Goal: Find specific page/section: Find specific page/section

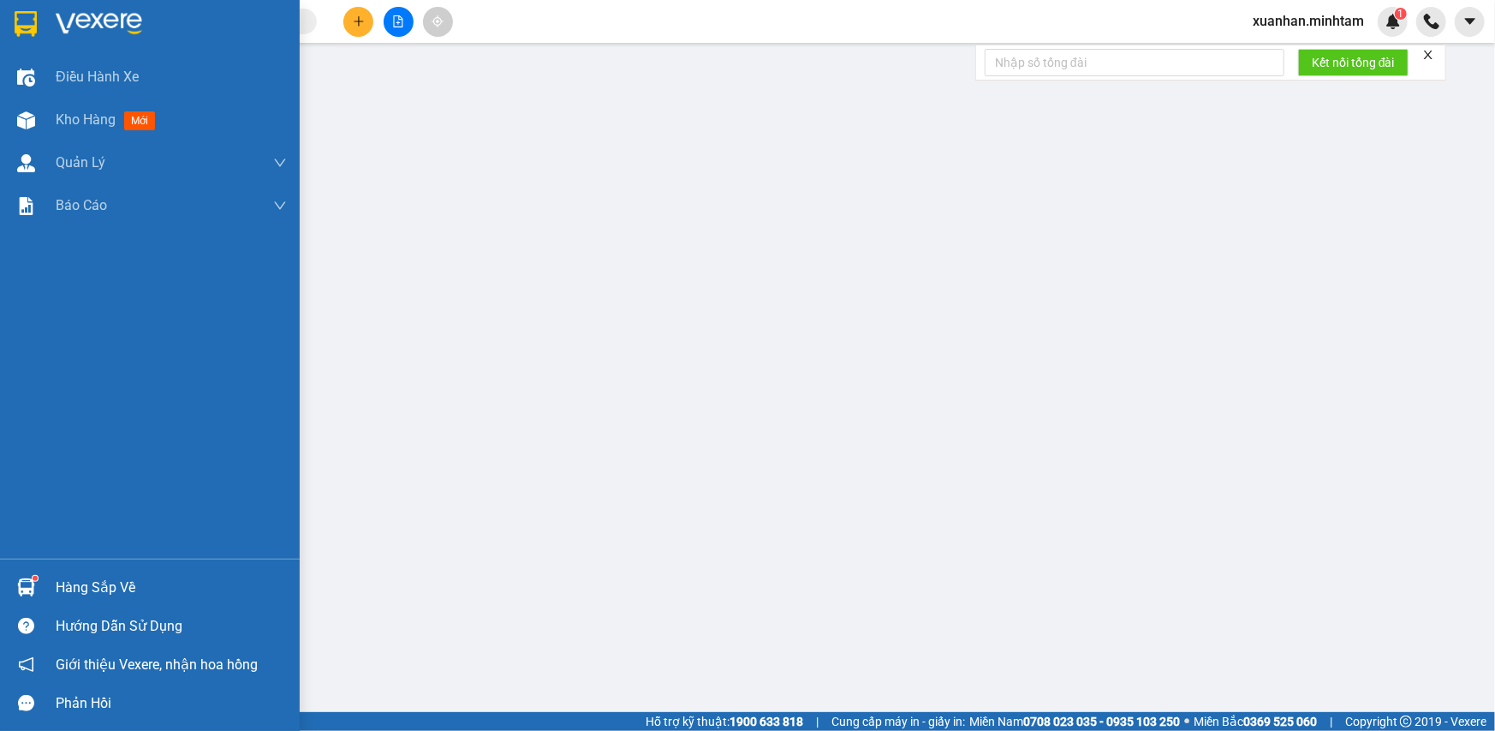
click at [17, 40] on div at bounding box center [150, 28] width 300 height 56
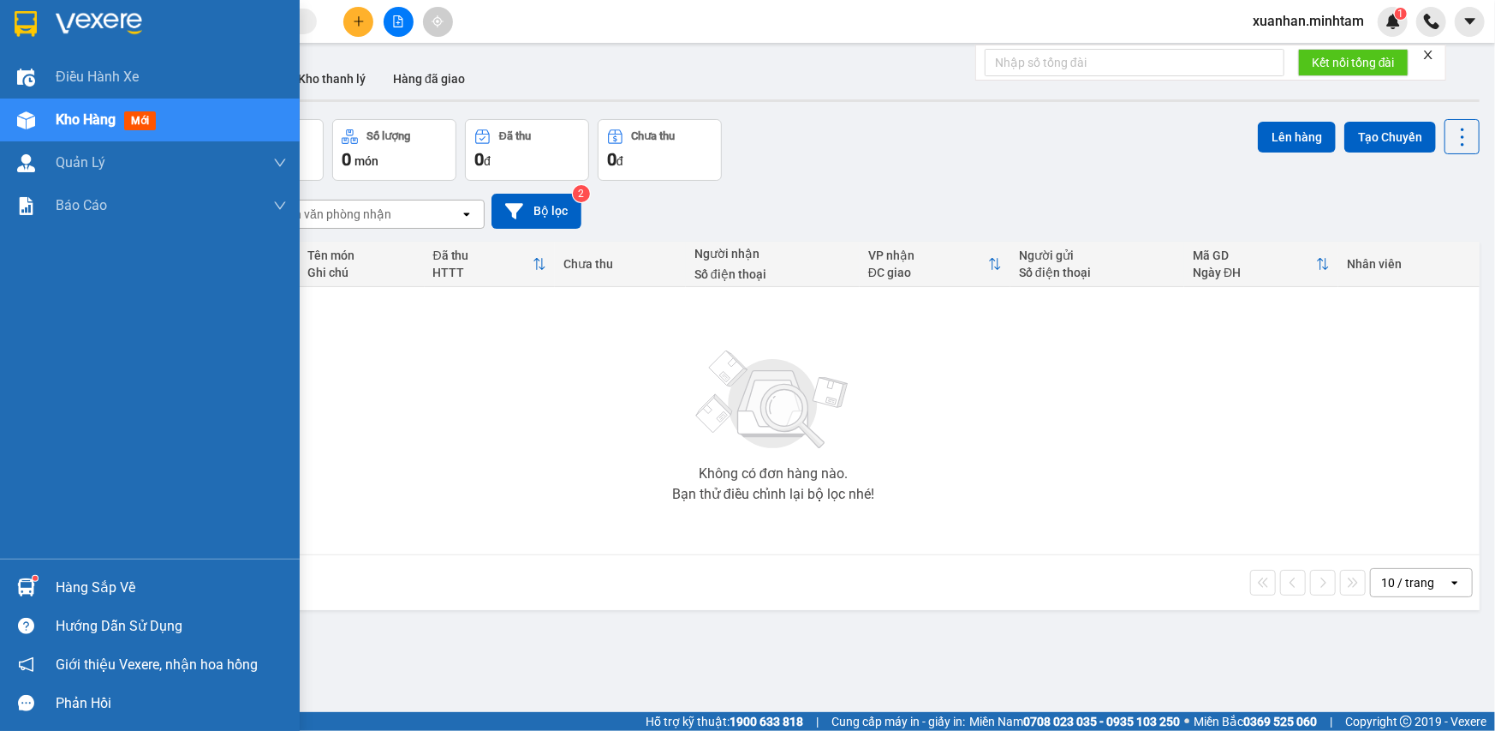
click at [25, 29] on img at bounding box center [26, 24] width 22 height 26
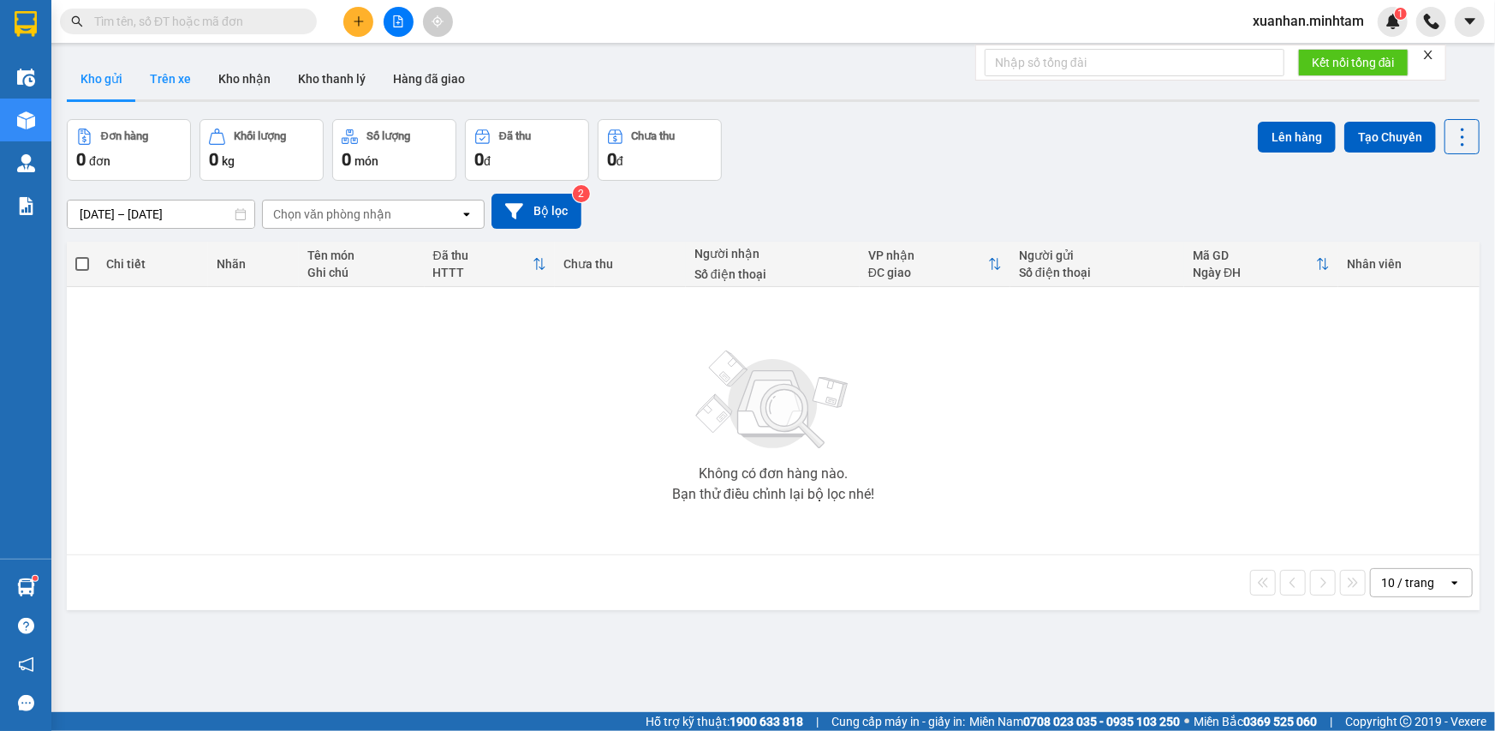
click at [159, 84] on button "Trên xe" at bounding box center [170, 78] width 69 height 41
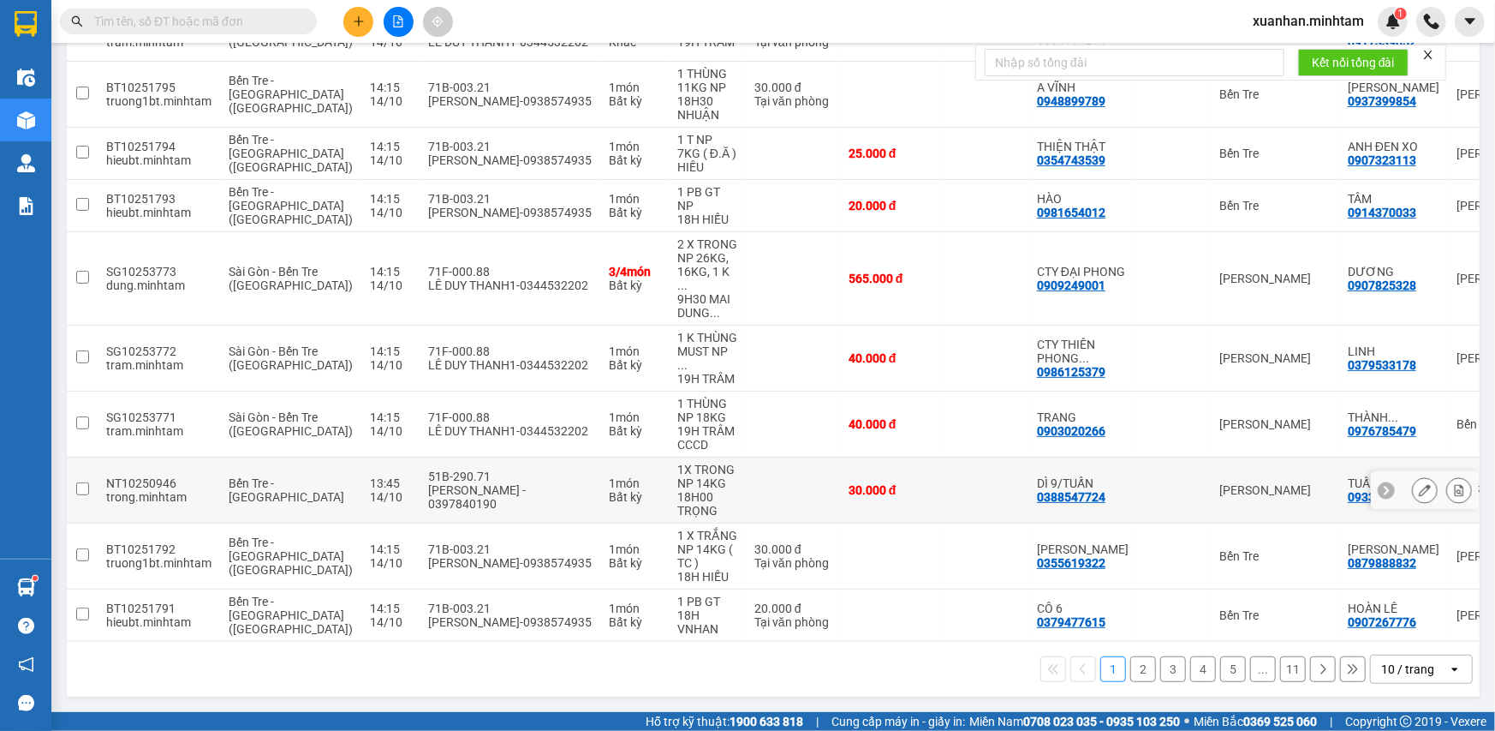
scroll to position [309, 0]
click at [1137, 665] on button "2" at bounding box center [1144, 669] width 26 height 26
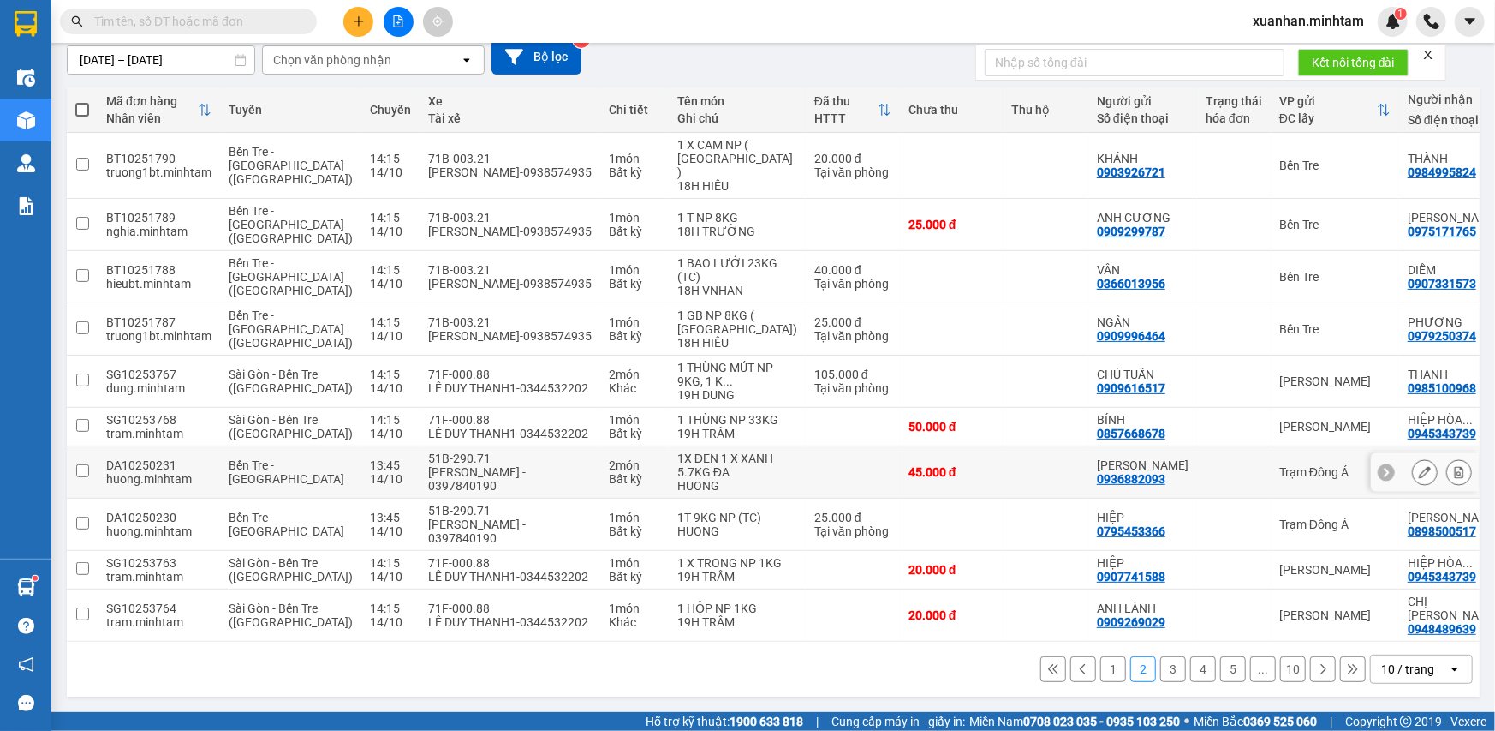
scroll to position [0, 0]
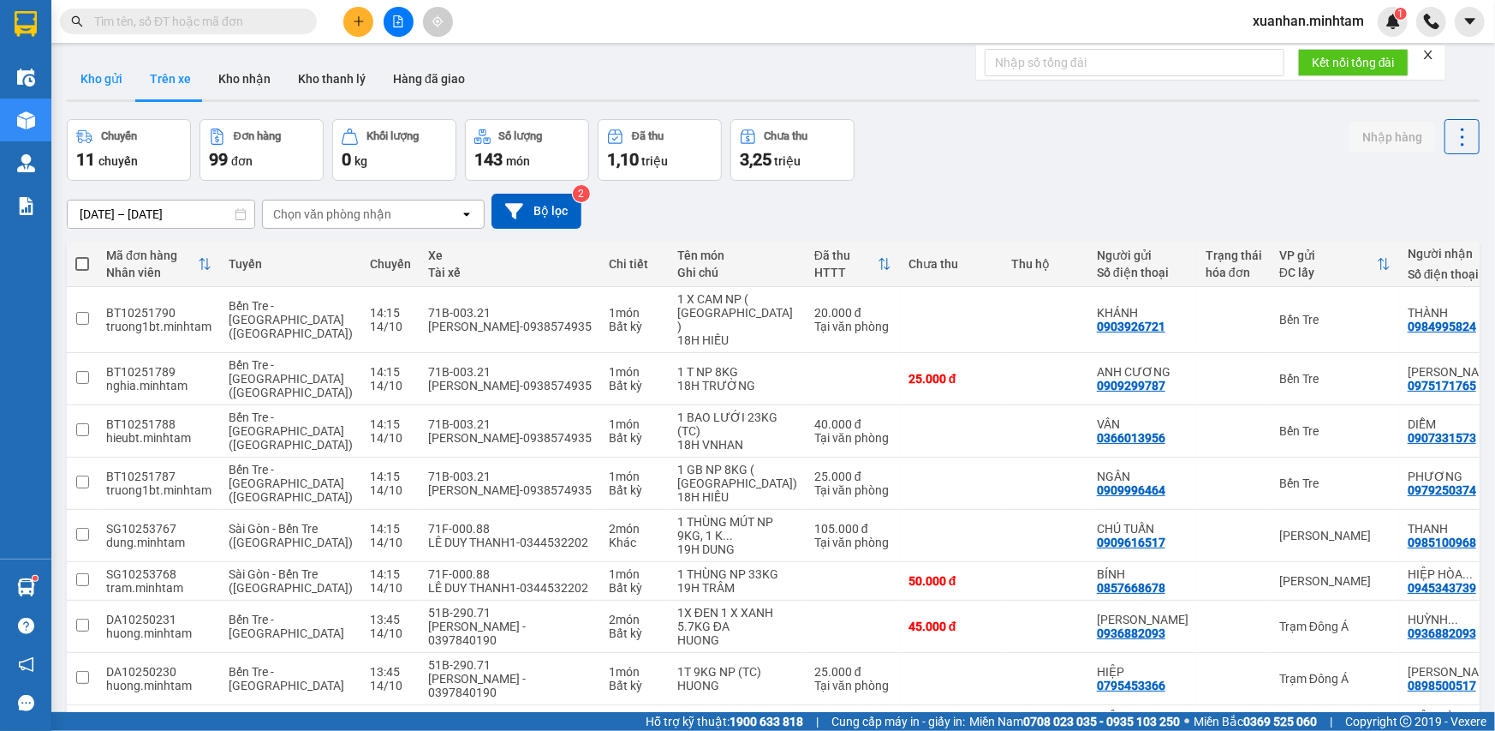
click at [111, 80] on button "Kho gửi" at bounding box center [101, 78] width 69 height 41
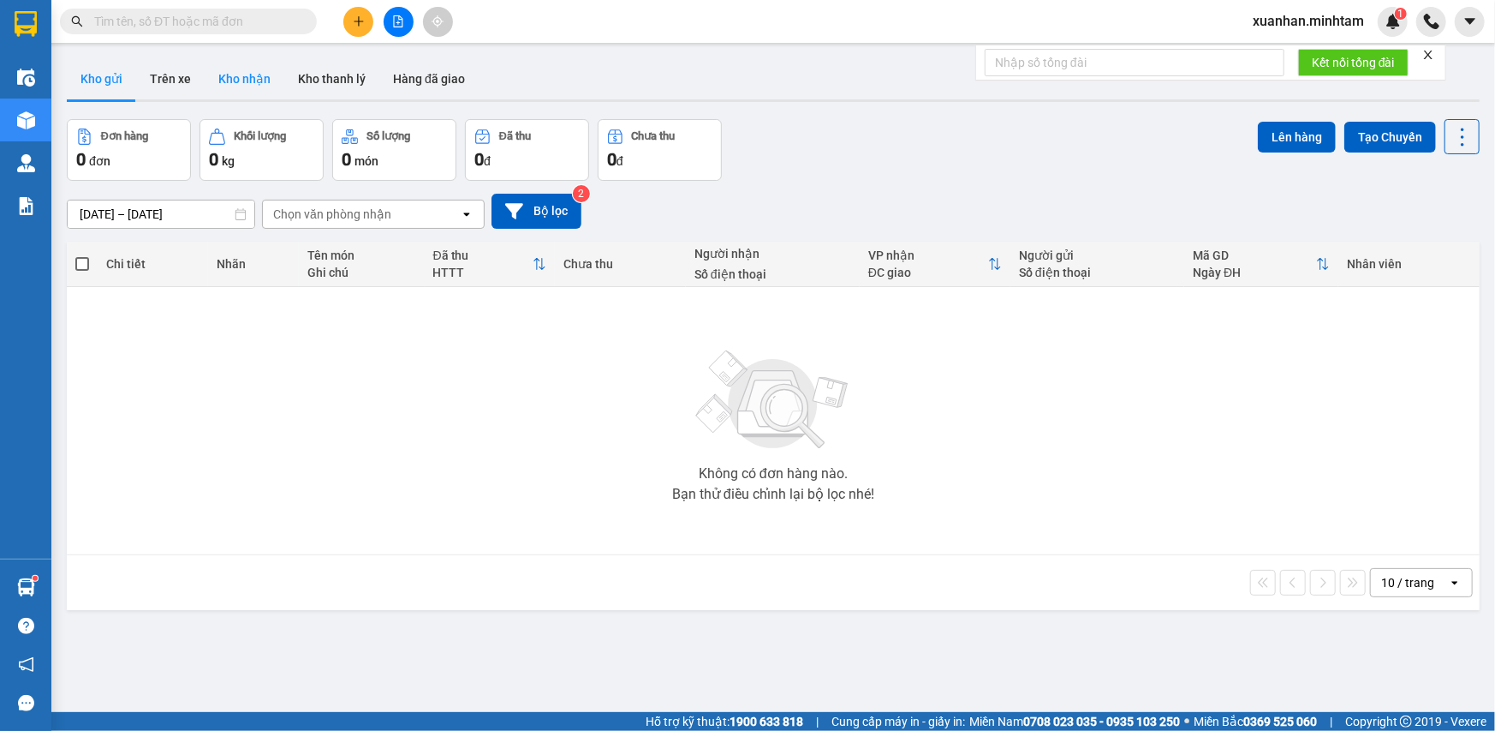
click at [249, 89] on button "Kho nhận" at bounding box center [245, 78] width 80 height 41
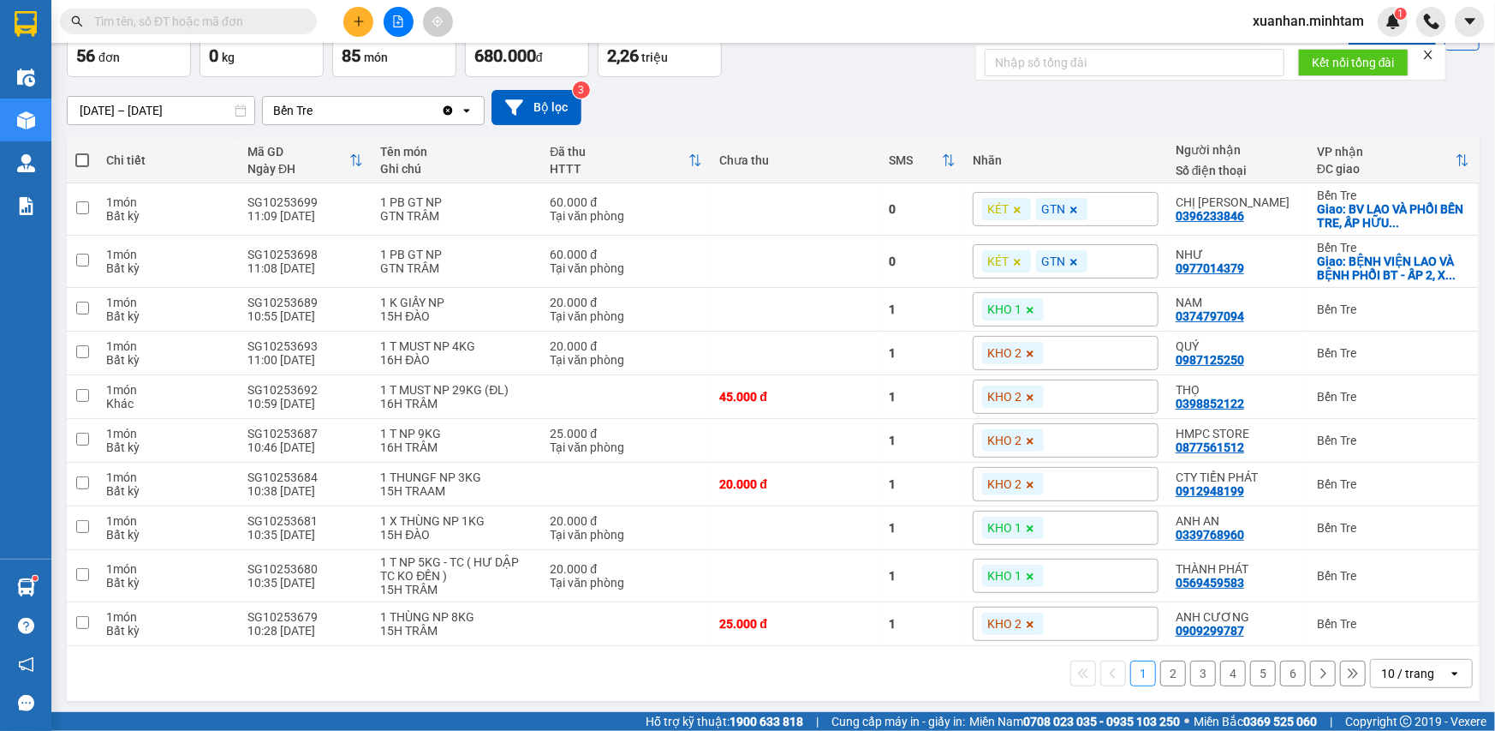
scroll to position [105, 0]
click at [1161, 670] on button "2" at bounding box center [1174, 672] width 26 height 26
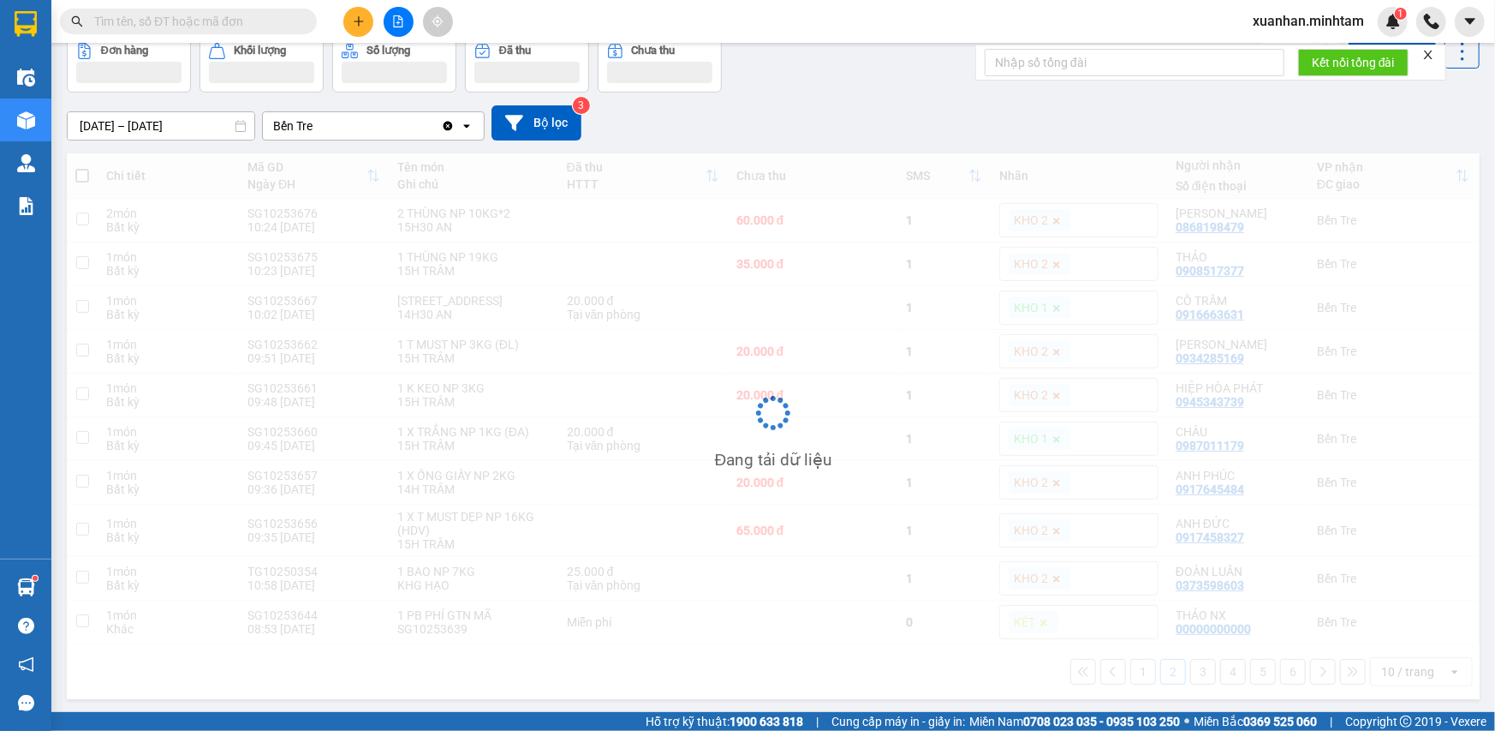
scroll to position [87, 0]
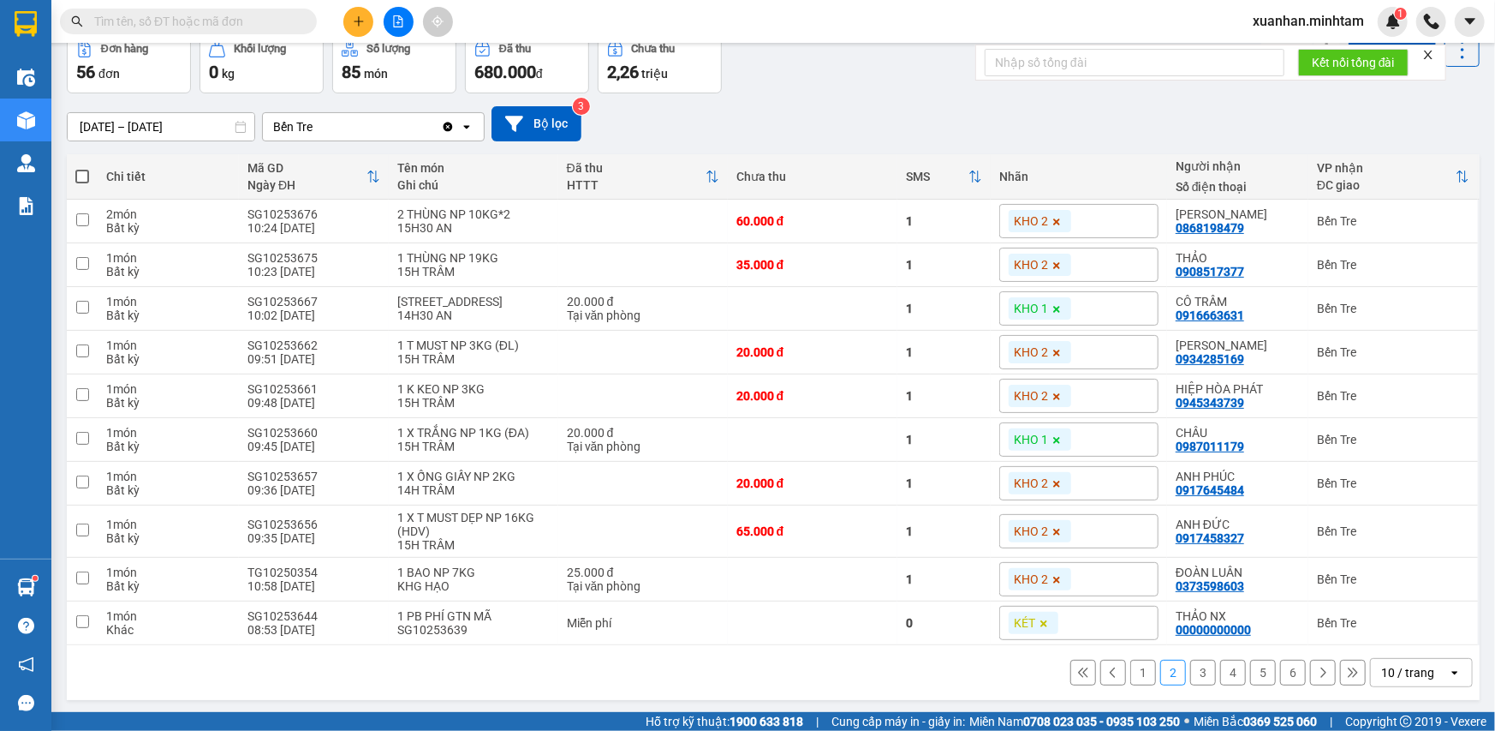
click at [1196, 678] on button "3" at bounding box center [1204, 672] width 26 height 26
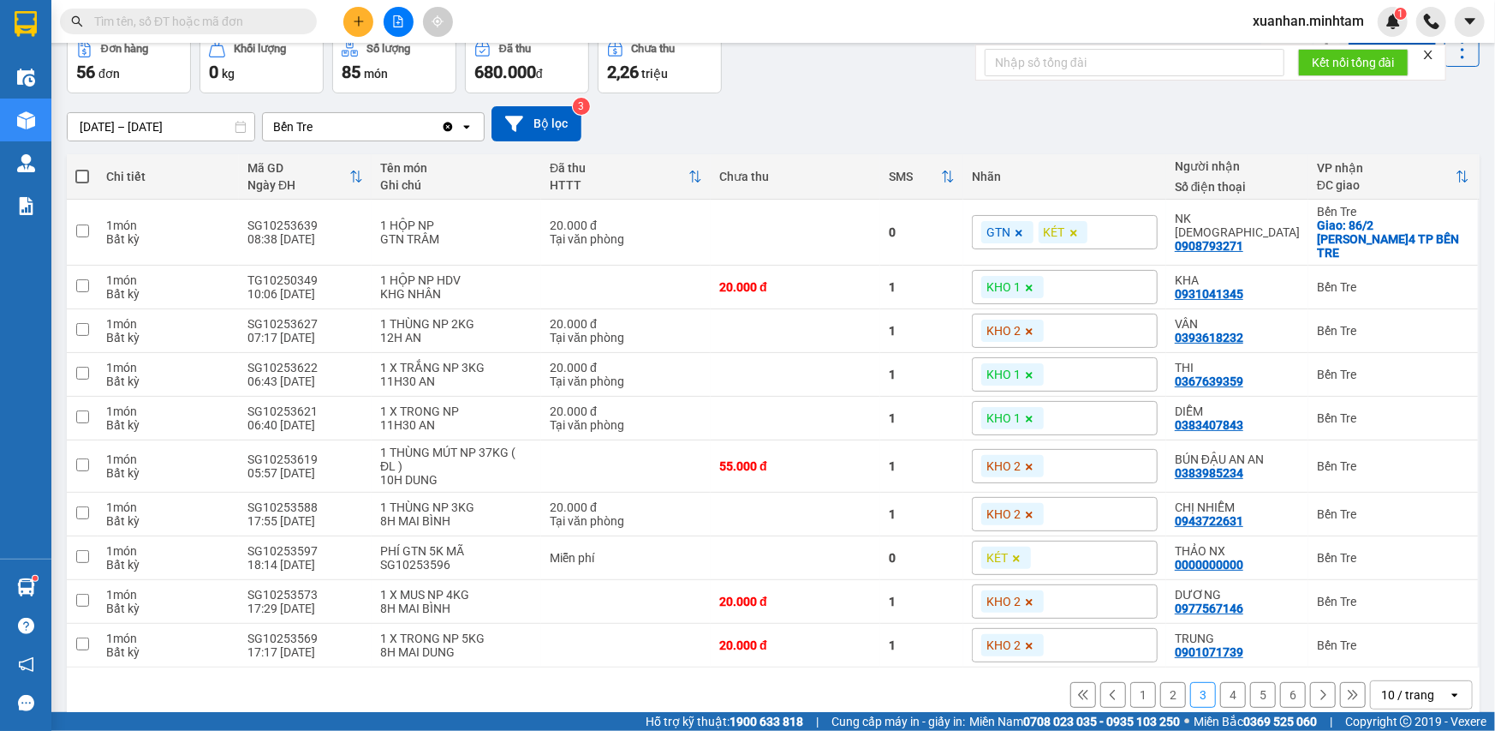
click at [1220, 682] on button "4" at bounding box center [1233, 695] width 26 height 26
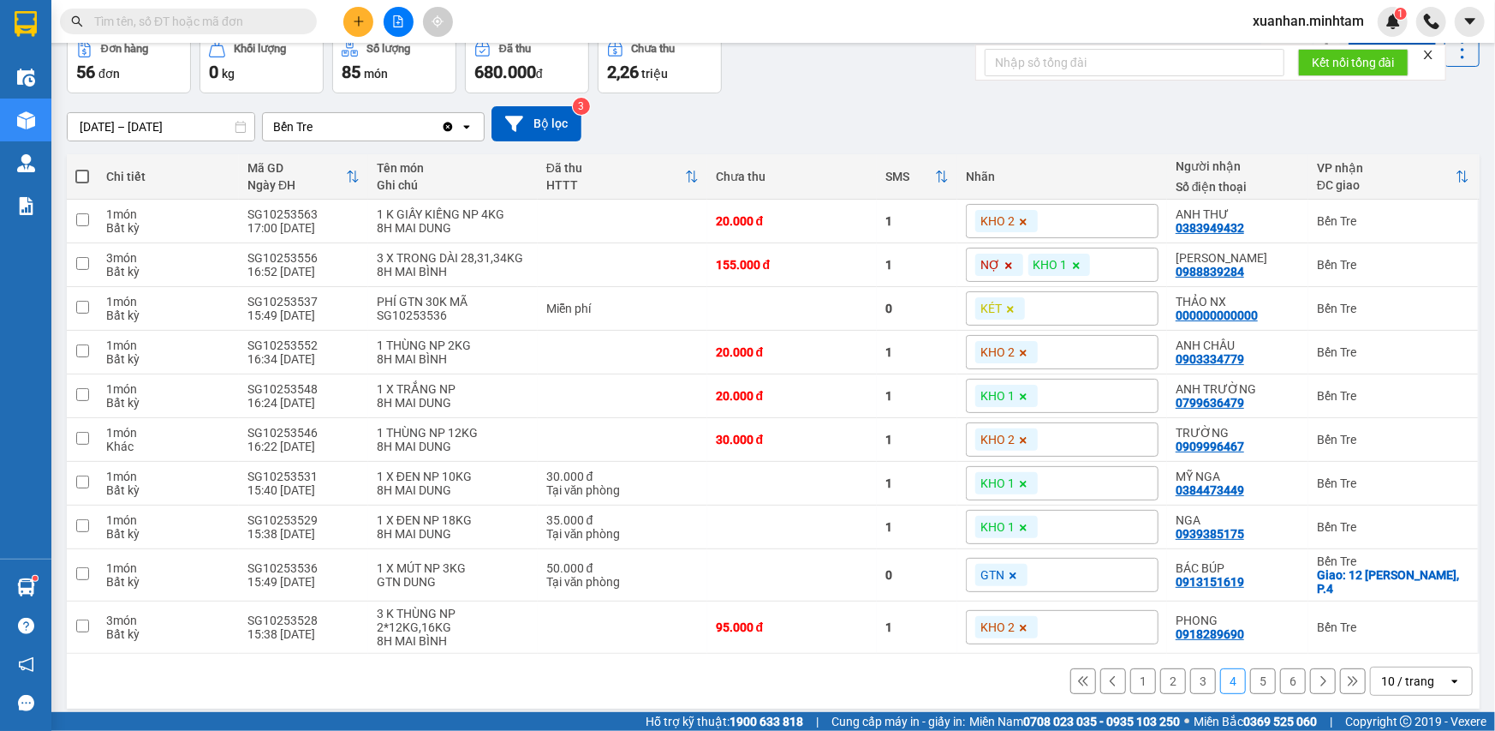
click at [1250, 680] on button "5" at bounding box center [1263, 681] width 26 height 26
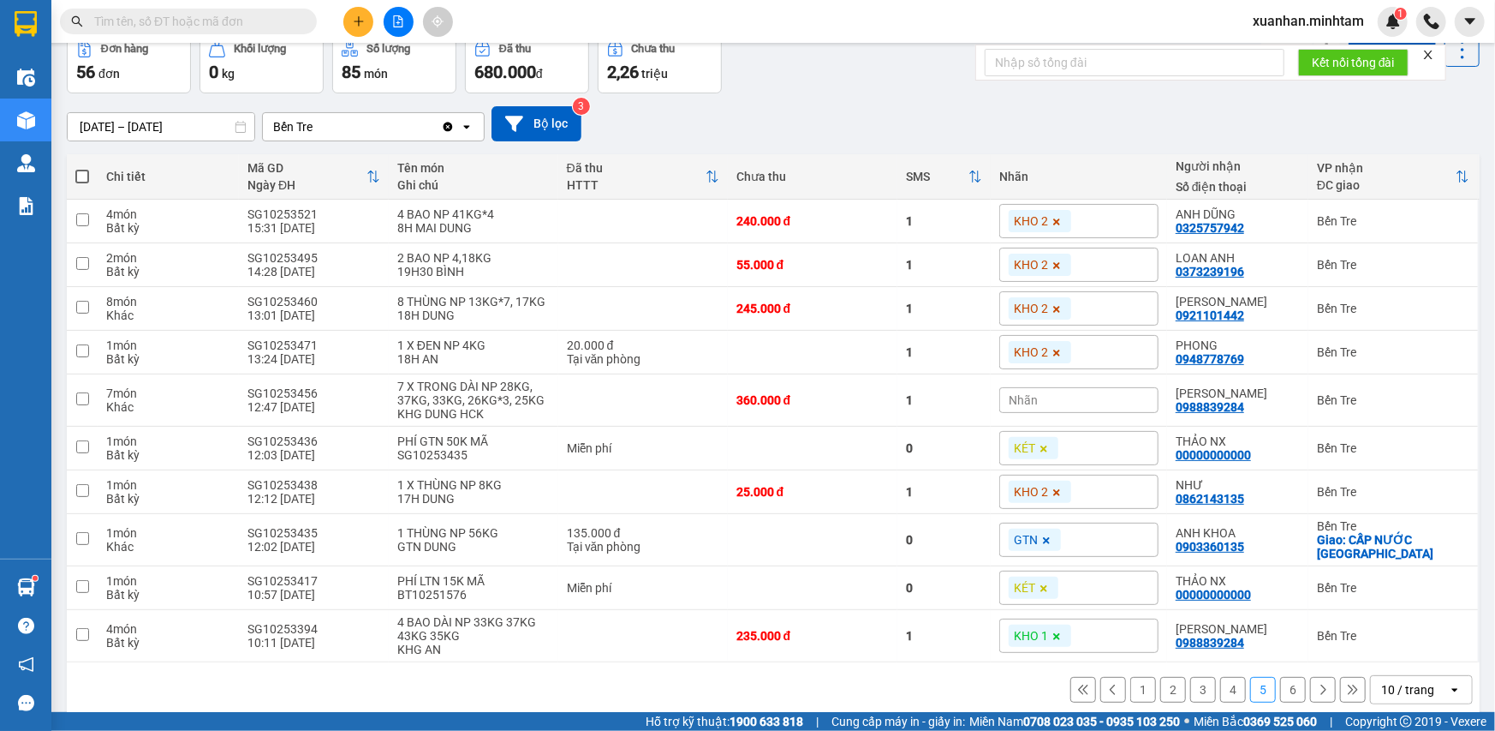
click at [1289, 683] on button "6" at bounding box center [1293, 690] width 26 height 26
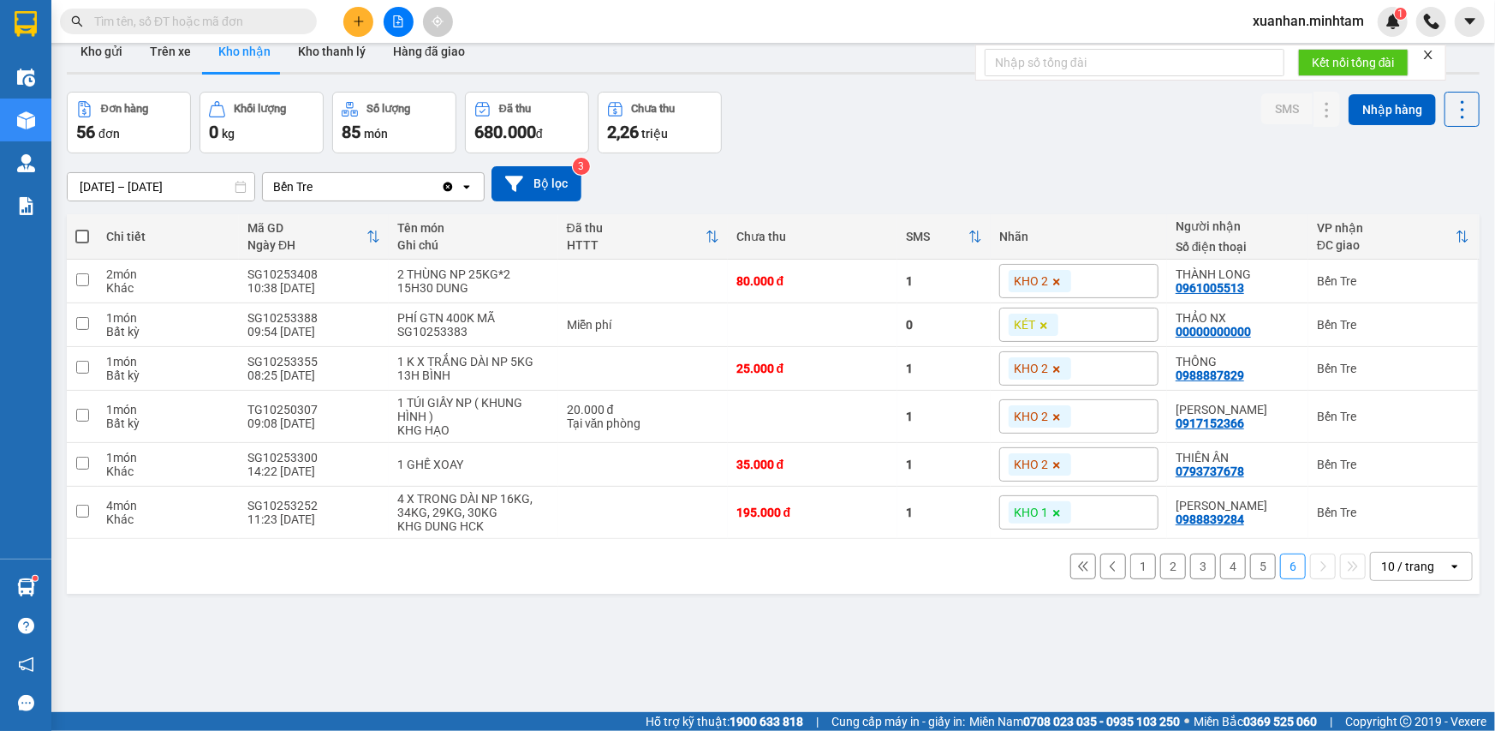
scroll to position [0, 0]
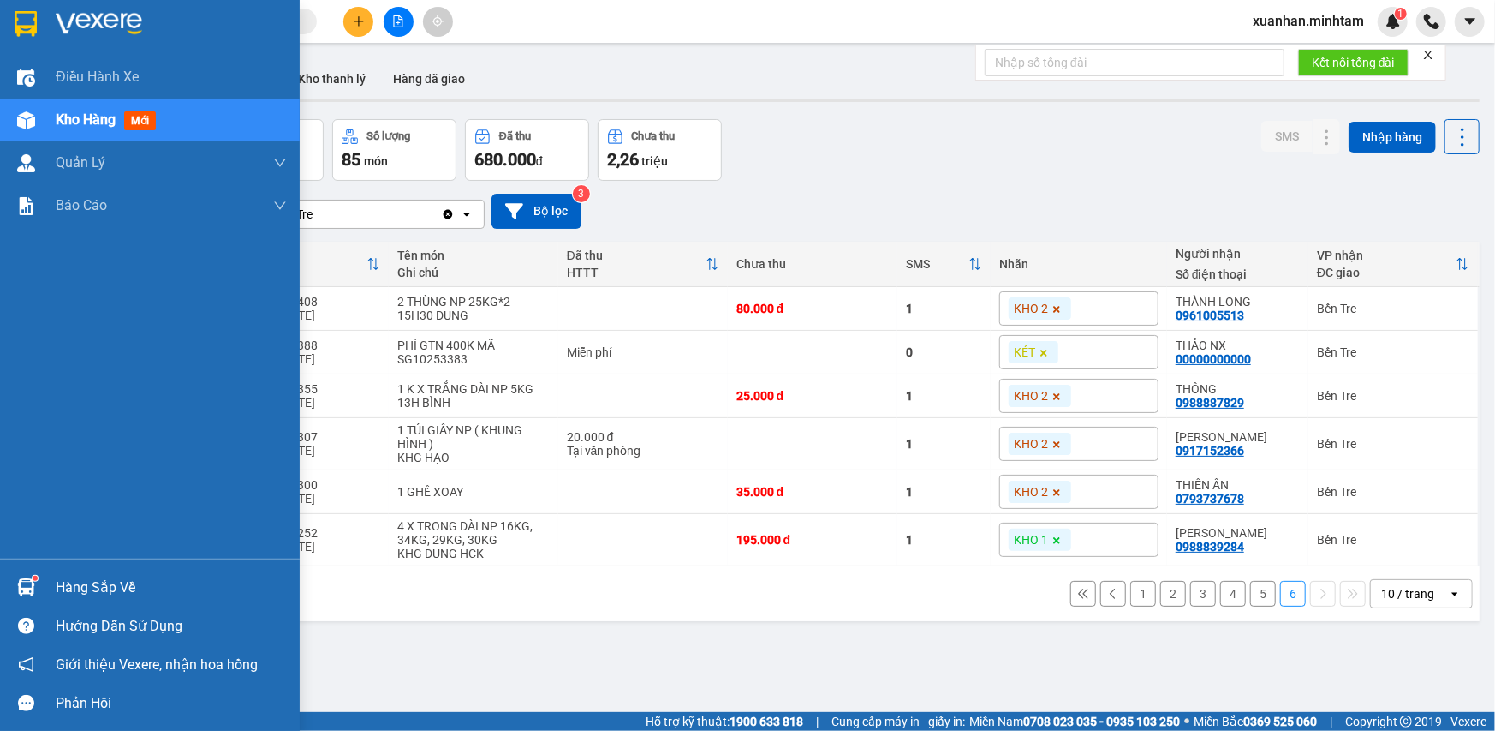
click at [33, 29] on img at bounding box center [26, 24] width 22 height 26
click at [9, 20] on div at bounding box center [150, 28] width 300 height 56
click at [27, 17] on img at bounding box center [26, 24] width 22 height 26
